Goal: Navigation & Orientation: Find specific page/section

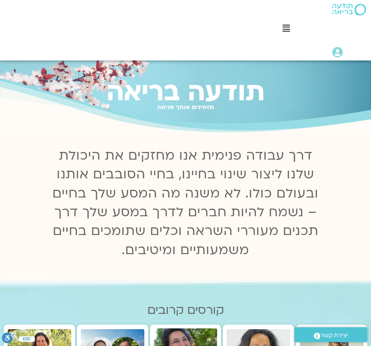
click at [287, 30] on icon at bounding box center [285, 28] width 7 height 8
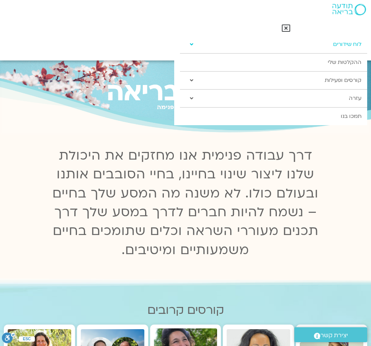
click at [344, 44] on link "לוח שידורים" at bounding box center [273, 45] width 187 height 18
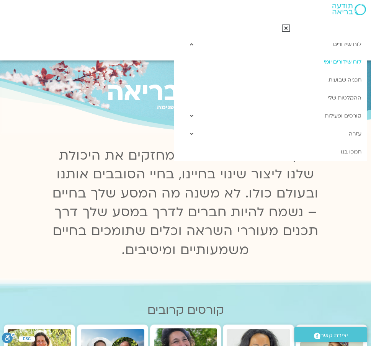
click at [345, 67] on link "לוח שידורים יומי" at bounding box center [273, 62] width 187 height 18
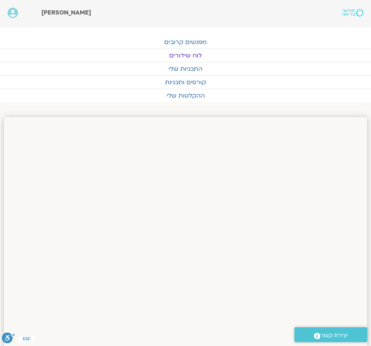
click at [194, 54] on link "לוח שידורים" at bounding box center [185, 55] width 371 height 13
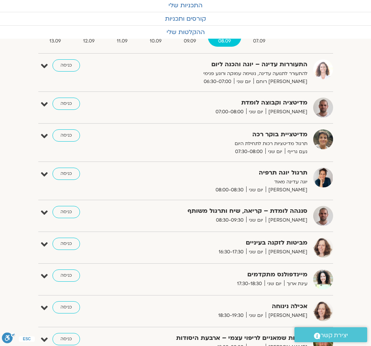
scroll to position [59, 0]
